Goal: Task Accomplishment & Management: Complete application form

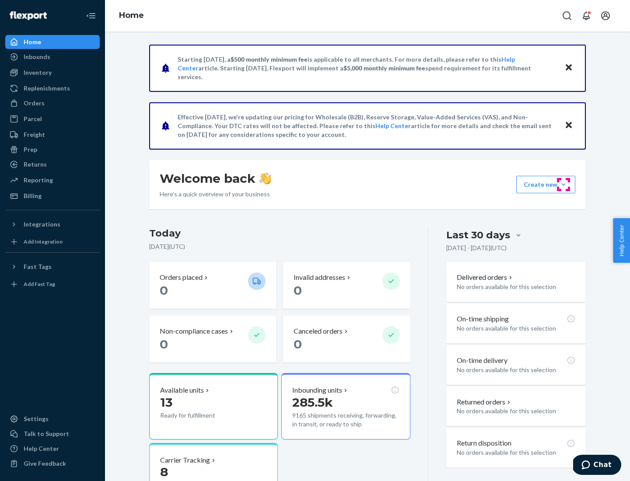
click at [563, 185] on button "Create new Create new inbound Create new order Create new product" at bounding box center [545, 184] width 59 height 17
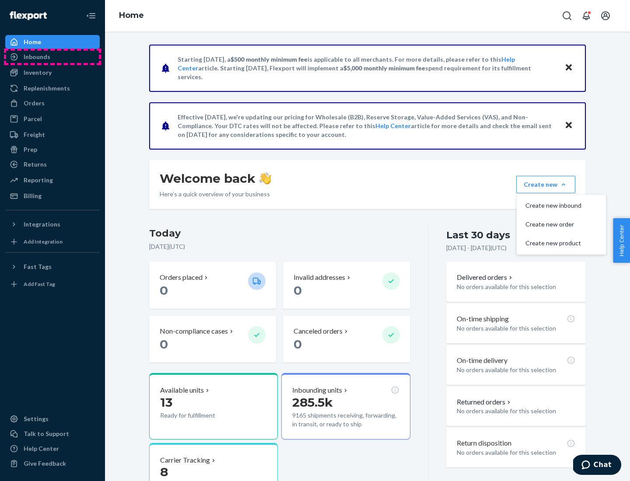
click at [52, 57] on div "Inbounds" at bounding box center [52, 57] width 93 height 12
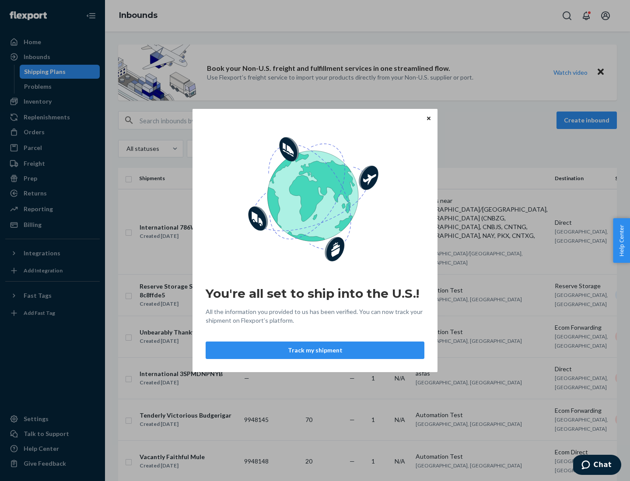
click at [315, 350] on button "Track my shipment" at bounding box center [315, 350] width 219 height 17
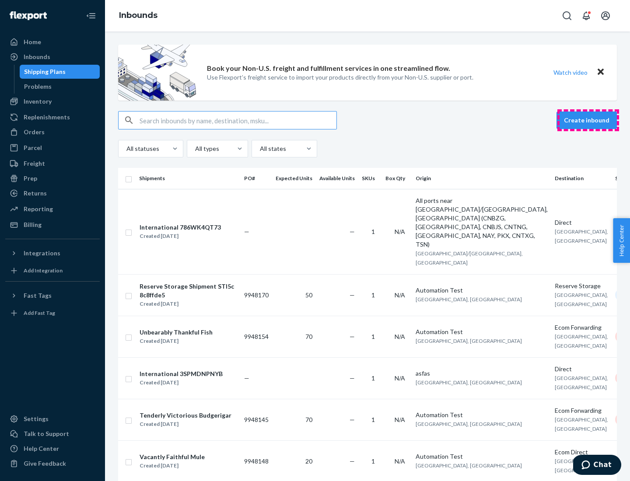
click at [588, 120] on button "Create inbound" at bounding box center [586, 120] width 60 height 17
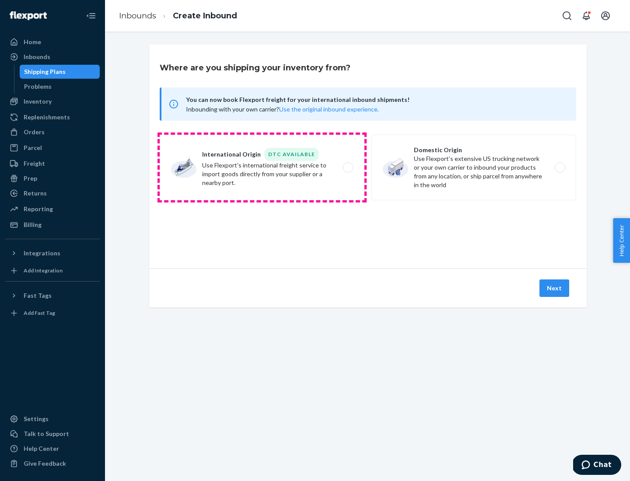
click at [262, 168] on label "International Origin DTC Available Use Flexport's international freight service…" at bounding box center [262, 168] width 205 height 66
click at [348, 168] on input "International Origin DTC Available Use Flexport's international freight service…" at bounding box center [351, 168] width 6 height 6
radio input "true"
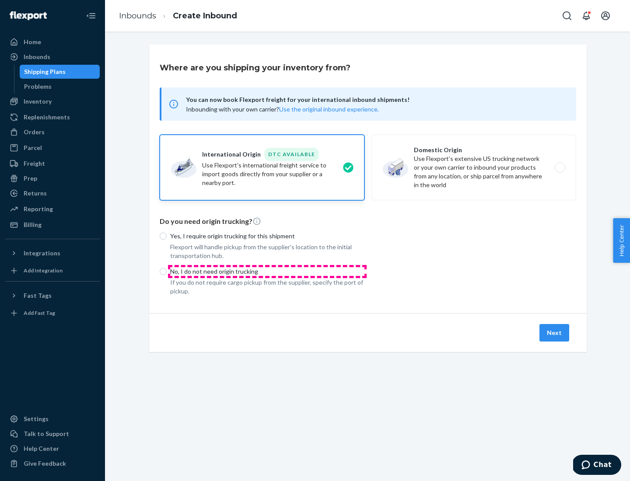
click at [267, 271] on p "No, I do not need origin trucking" at bounding box center [267, 271] width 194 height 9
click at [167, 271] on input "No, I do not need origin trucking" at bounding box center [163, 271] width 7 height 7
radio input "true"
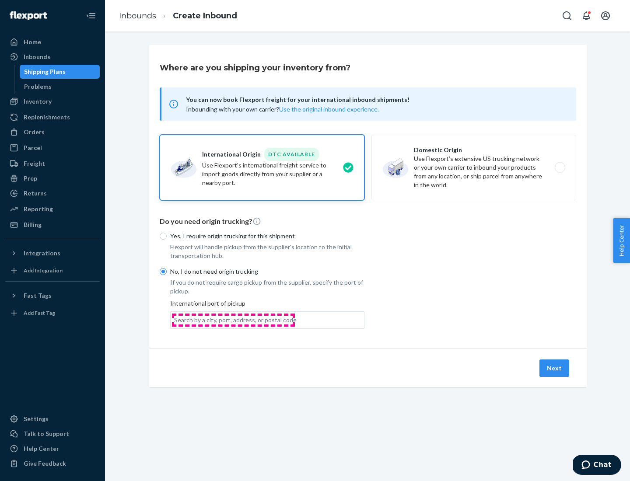
click at [233, 320] on div "Search by a city, port, address, or postal code" at bounding box center [235, 320] width 122 height 9
click at [175, 320] on input "Search by a city, port, address, or postal code" at bounding box center [174, 320] width 1 height 9
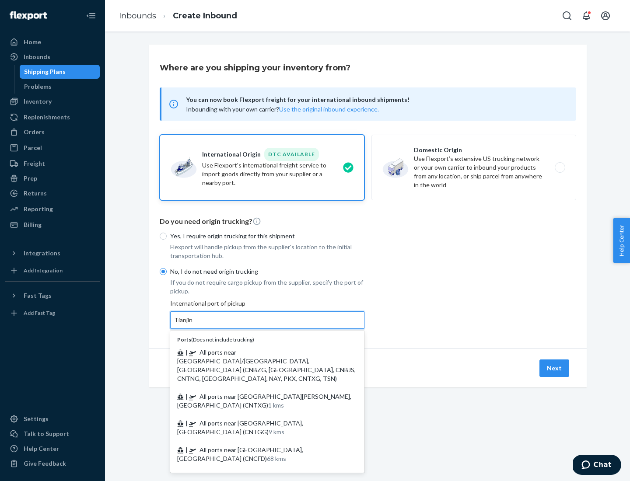
click at [259, 352] on span "| All ports near [GEOGRAPHIC_DATA]/[GEOGRAPHIC_DATA], [GEOGRAPHIC_DATA] (CNBZG,…" at bounding box center [266, 366] width 178 height 34
click at [193, 325] on input "Tianjin" at bounding box center [183, 320] width 19 height 9
type input "All ports near [GEOGRAPHIC_DATA]/[GEOGRAPHIC_DATA], [GEOGRAPHIC_DATA] (CNBZG, […"
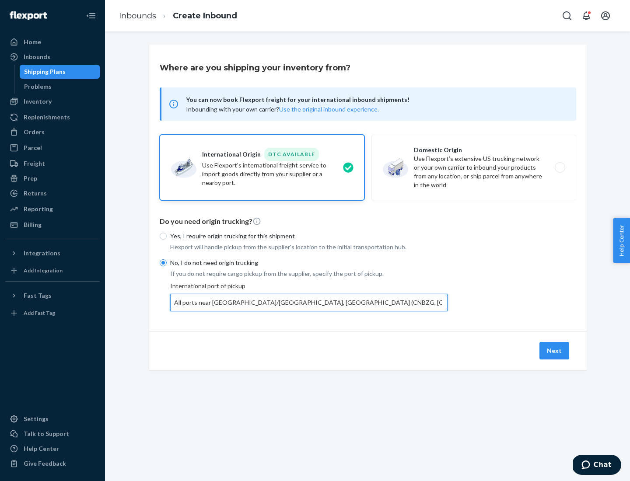
click at [555, 350] on button "Next" at bounding box center [554, 350] width 30 height 17
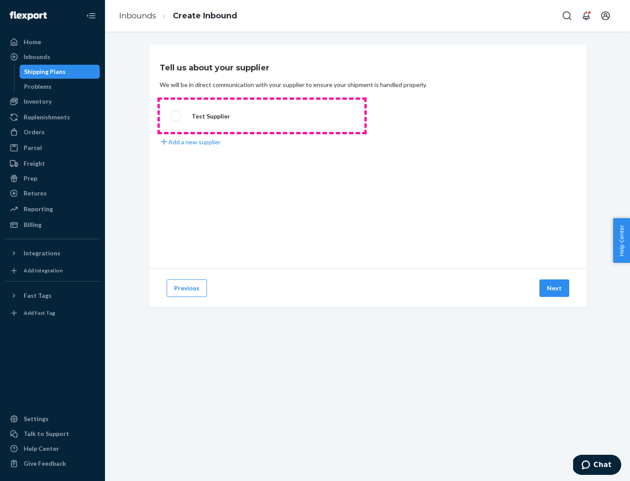
click at [262, 116] on label "Test Supplier" at bounding box center [262, 116] width 205 height 32
click at [176, 116] on input "Test Supplier" at bounding box center [174, 116] width 6 height 6
radio input "true"
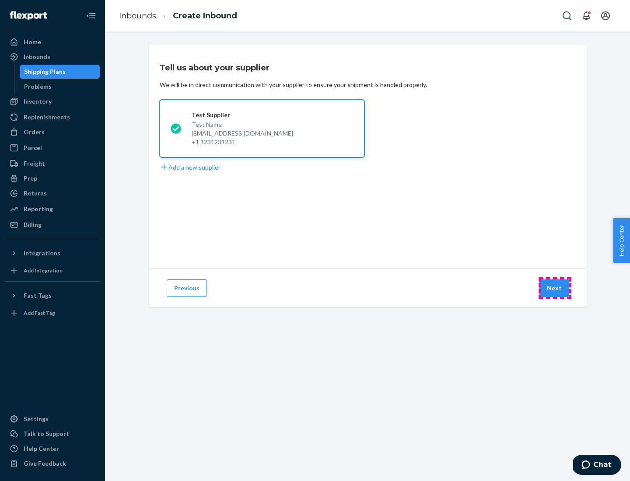
click at [555, 288] on button "Next" at bounding box center [554, 288] width 30 height 17
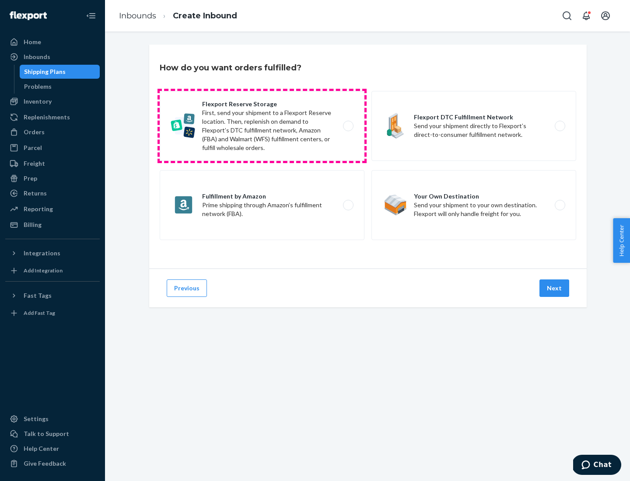
click at [262, 126] on label "Flexport Reserve Storage First, send your shipment to a Flexport Reserve locati…" at bounding box center [262, 126] width 205 height 70
click at [348, 126] on input "Flexport Reserve Storage First, send your shipment to a Flexport Reserve locati…" at bounding box center [351, 126] width 6 height 6
radio input "true"
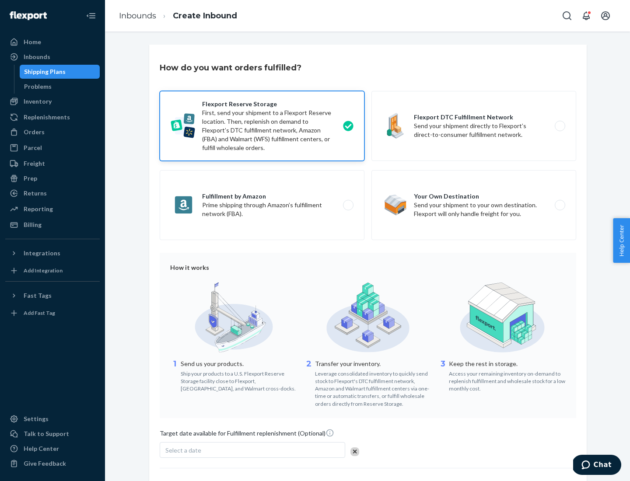
scroll to position [72, 0]
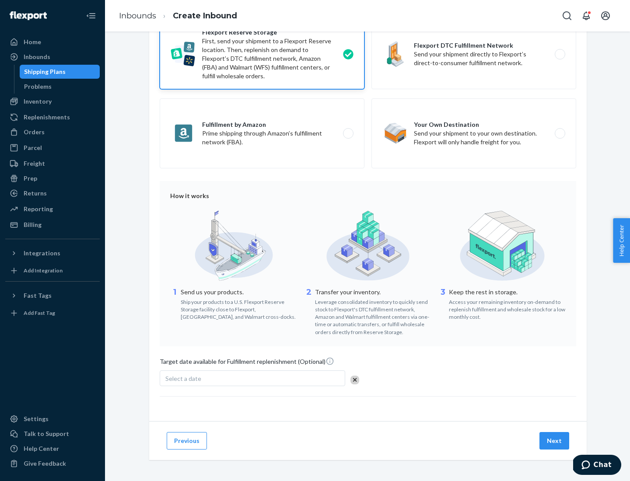
click at [555, 440] on button "Next" at bounding box center [554, 440] width 30 height 17
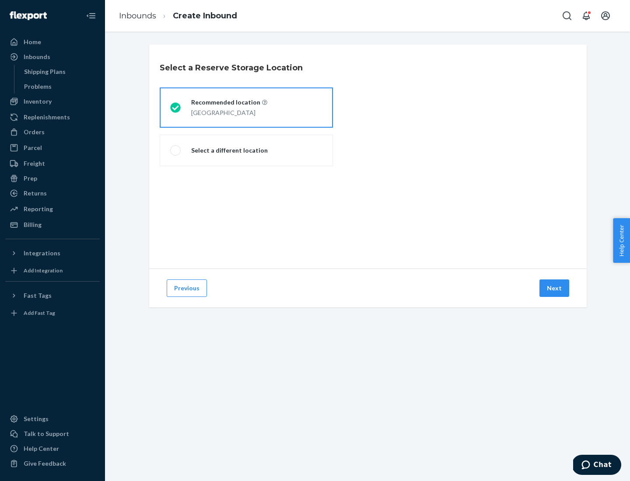
click at [246, 108] on div "[GEOGRAPHIC_DATA]" at bounding box center [229, 112] width 76 height 10
click at [176, 108] on input "Recommended location [GEOGRAPHIC_DATA]" at bounding box center [173, 108] width 6 height 6
click at [555, 288] on button "Next" at bounding box center [554, 288] width 30 height 17
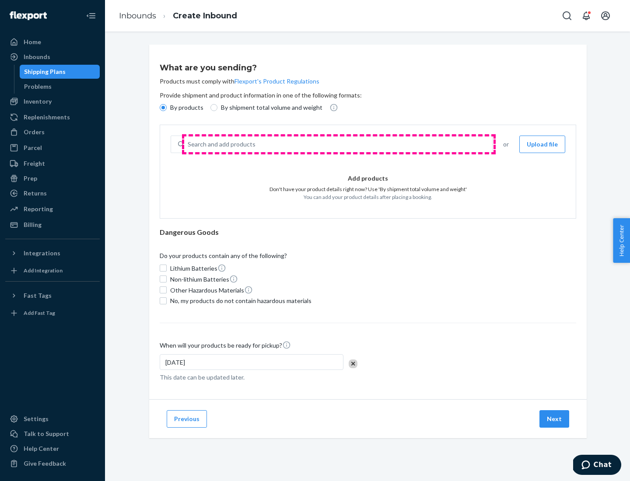
click at [339, 144] on div "Search and add products" at bounding box center [338, 144] width 308 height 16
click at [189, 144] on input "Search and add products" at bounding box center [188, 144] width 1 height 9
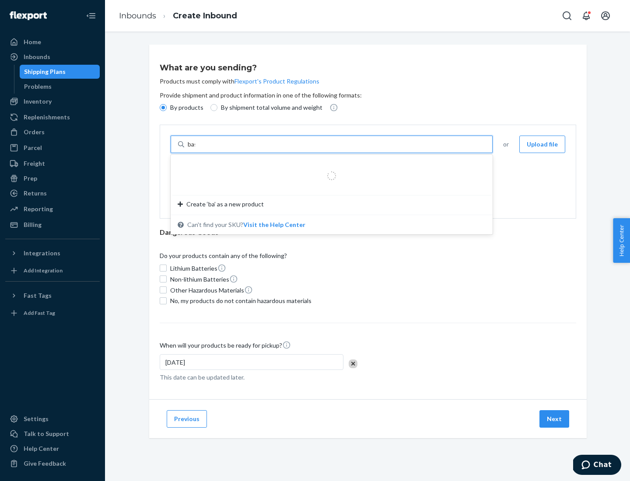
type input "basic"
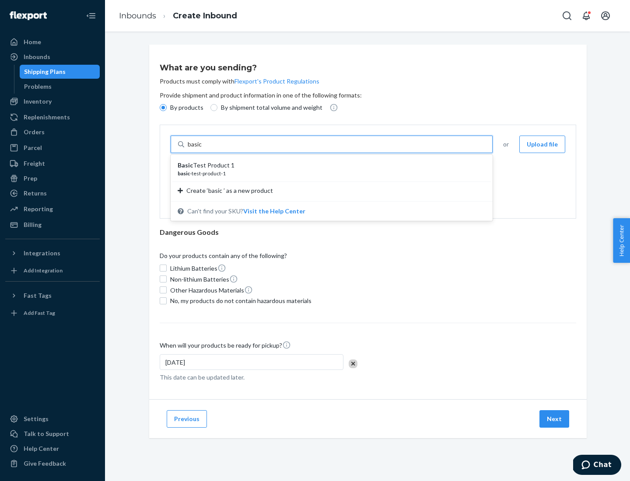
click at [328, 165] on div "Basic Test Product 1" at bounding box center [328, 165] width 301 height 9
click at [203, 149] on input "basic" at bounding box center [196, 144] width 16 height 9
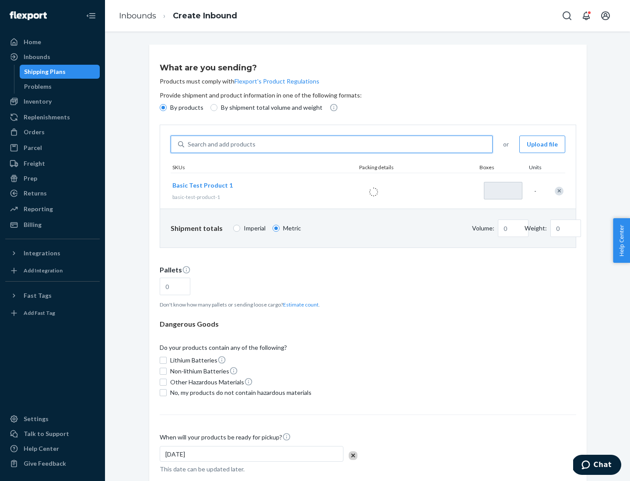
type input "1"
type input "1.09"
type input "3.27"
type input "3"
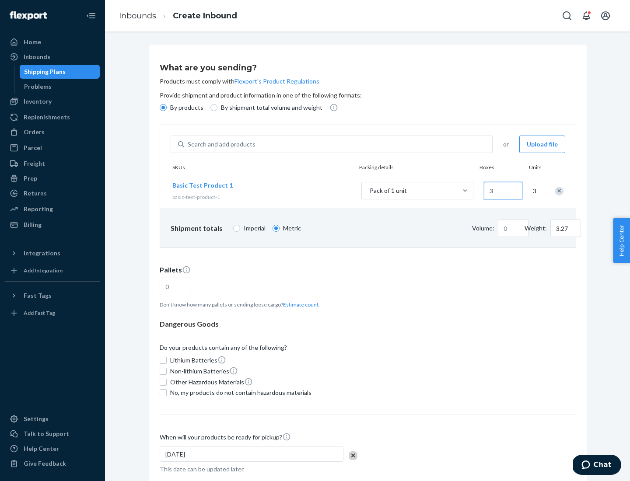
type input "0.01"
type input "32.66"
type input "30"
type input "0.07"
type input "326.59"
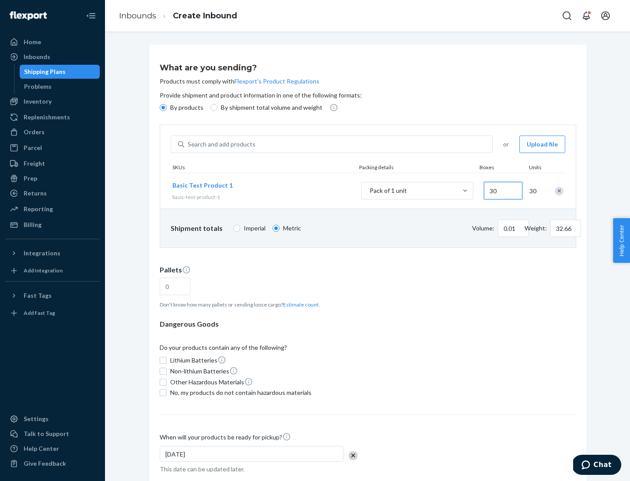
type input "300"
type input "0.68"
type input "3265.86"
type input "3000"
type input "1.09"
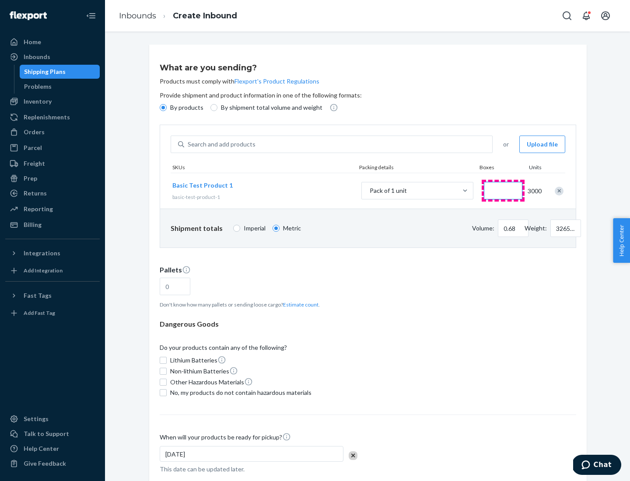
type input "1"
type input "10.89"
type input "10"
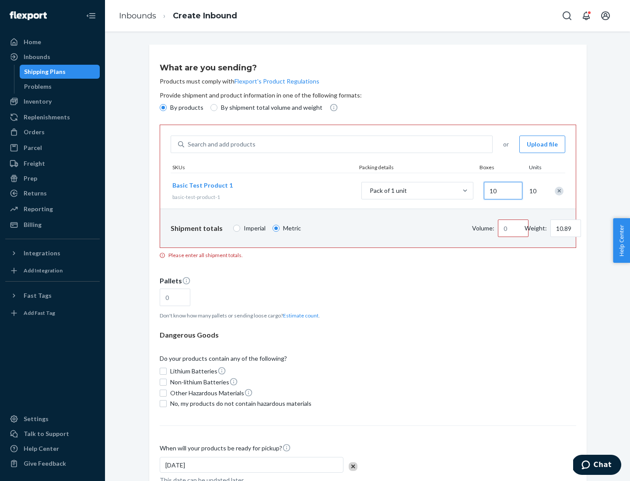
type input "0.02"
type input "108.86"
type input "100"
type input "0.23"
type input "1088.62"
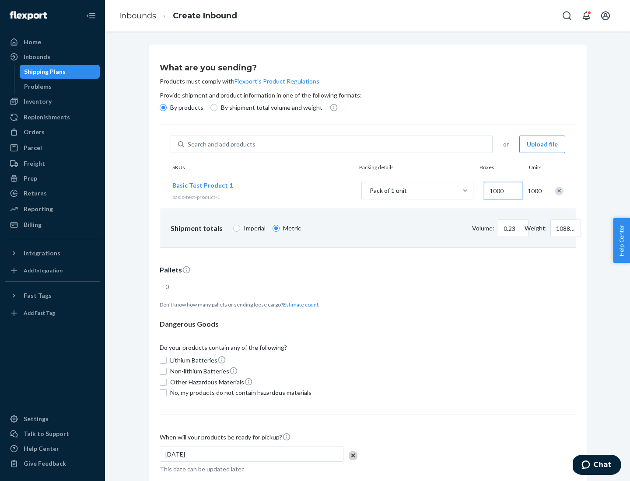
scroll to position [30, 0]
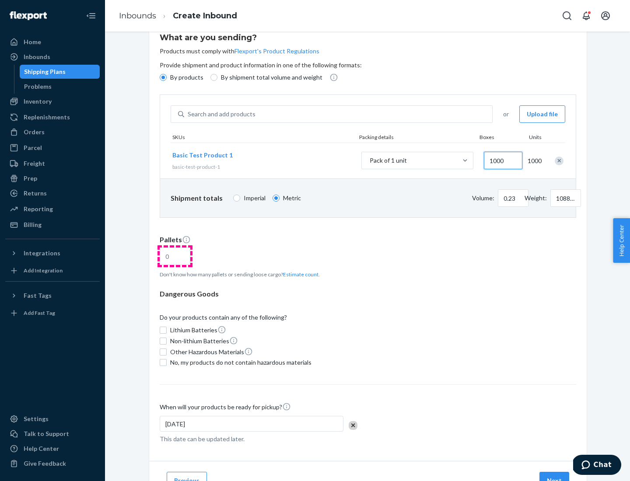
type input "1000"
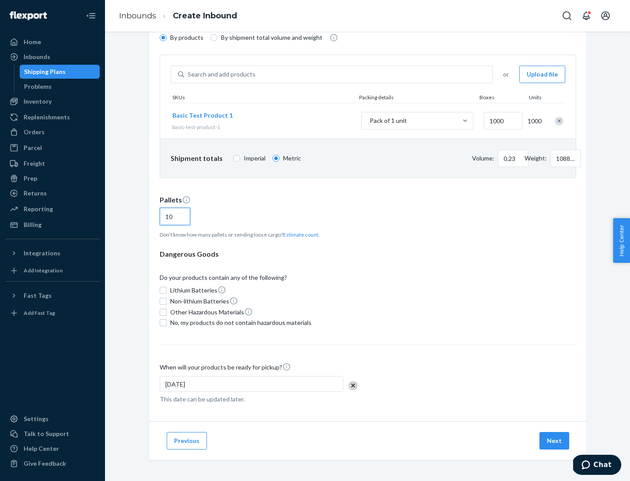
type input "10"
click at [239, 323] on span "No, my products do not contain hazardous materials" at bounding box center [240, 322] width 141 height 9
click at [167, 323] on input "No, my products do not contain hazardous materials" at bounding box center [163, 322] width 7 height 7
checkbox input "true"
click at [555, 441] on button "Next" at bounding box center [554, 440] width 30 height 17
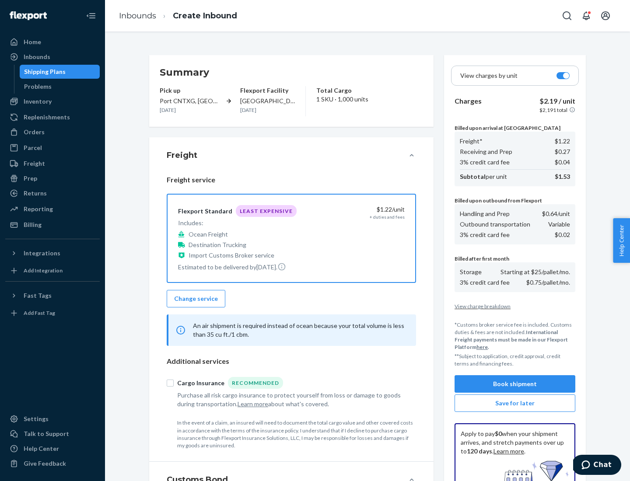
scroll to position [128, 0]
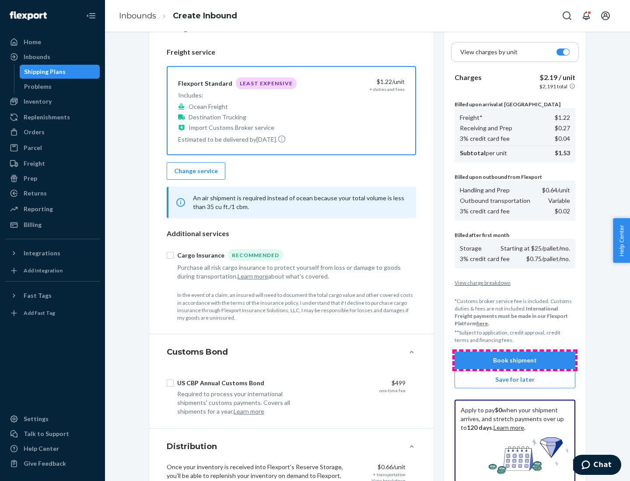
click at [515, 360] on button "Book shipment" at bounding box center [514, 360] width 121 height 17
